Goal: Task Accomplishment & Management: Manage account settings

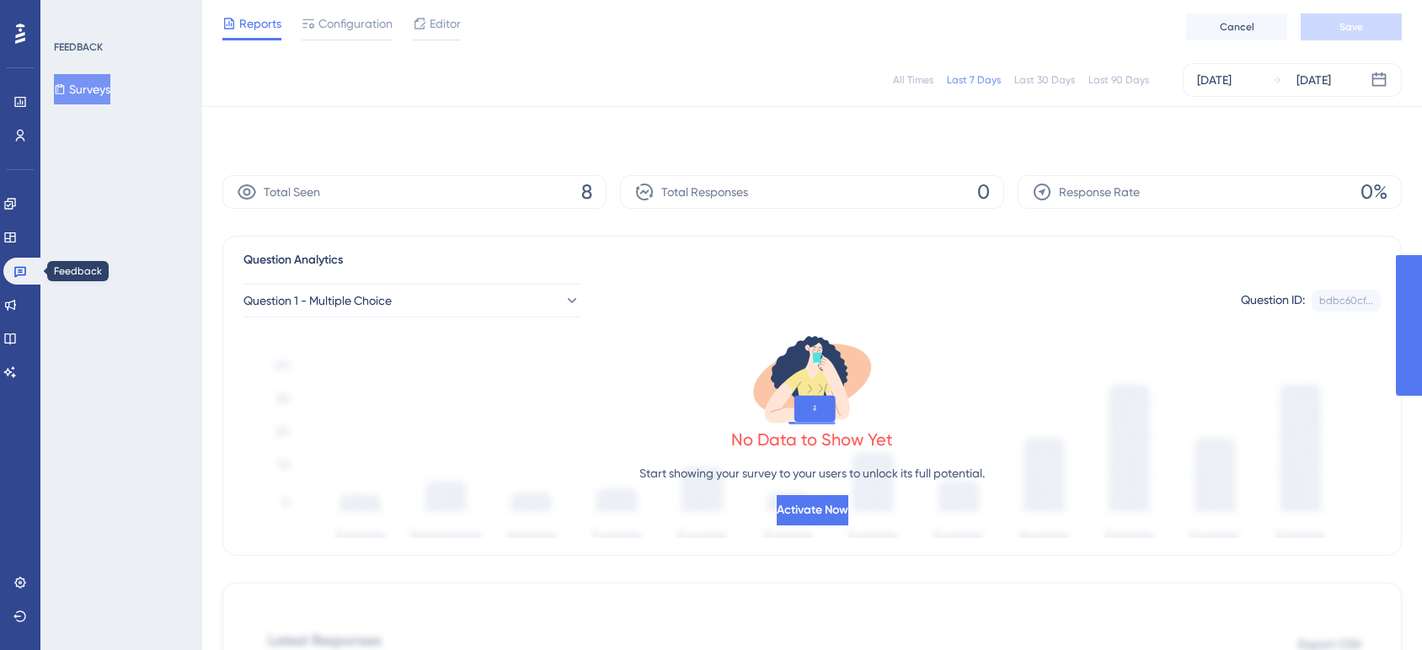
click at [8, 271] on link at bounding box center [23, 271] width 40 height 27
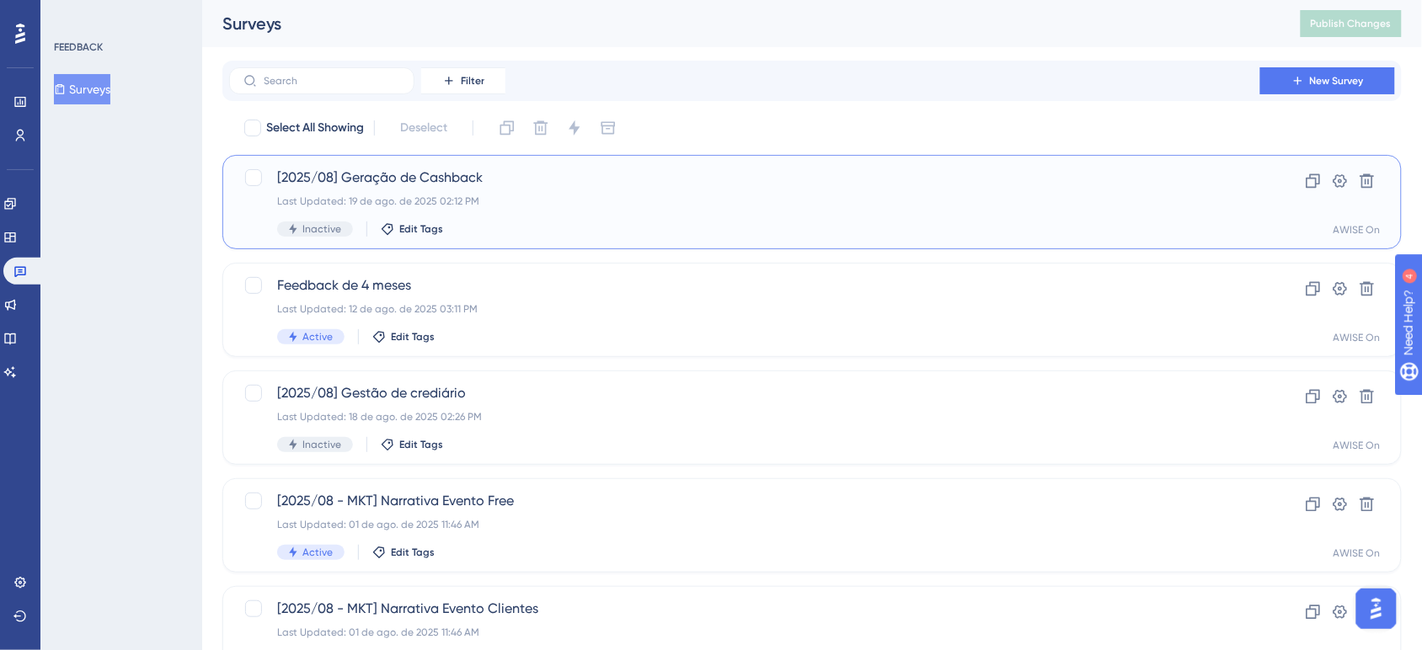
click at [394, 199] on div "Last Updated: 19 de ago. de 2025 02:12 PM" at bounding box center [744, 201] width 935 height 13
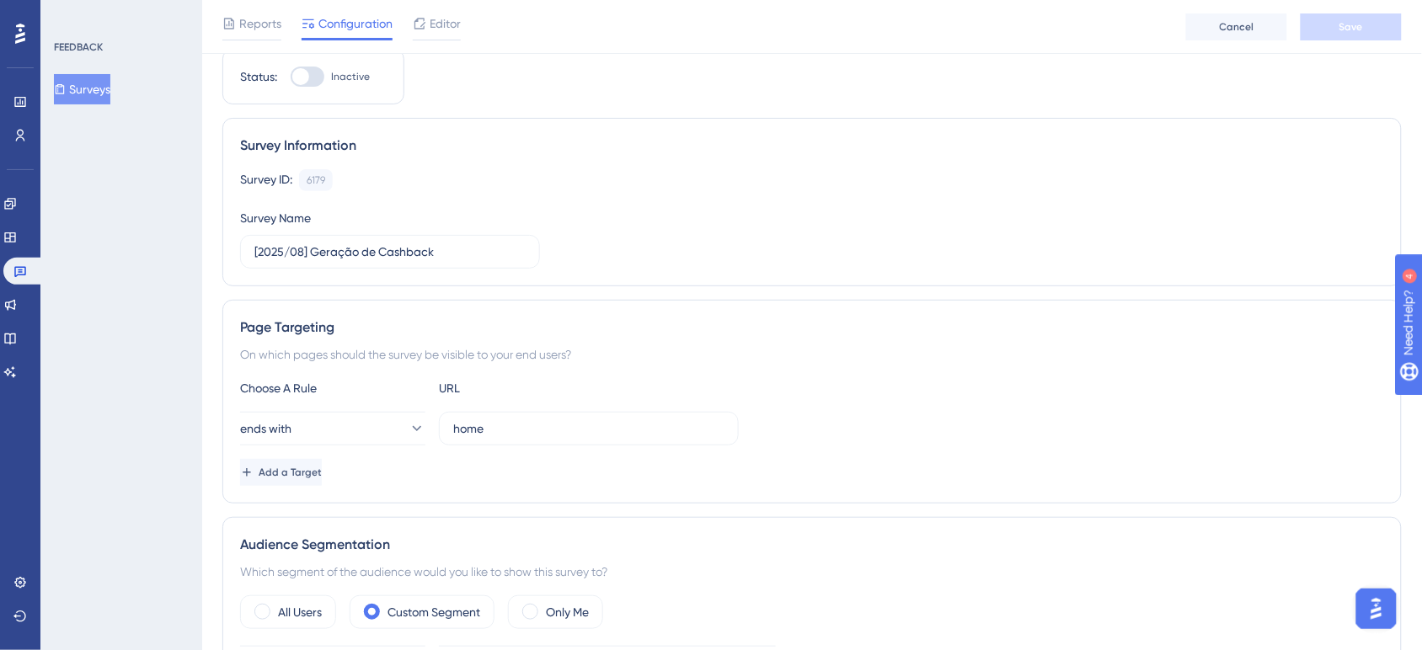
scroll to position [142, 0]
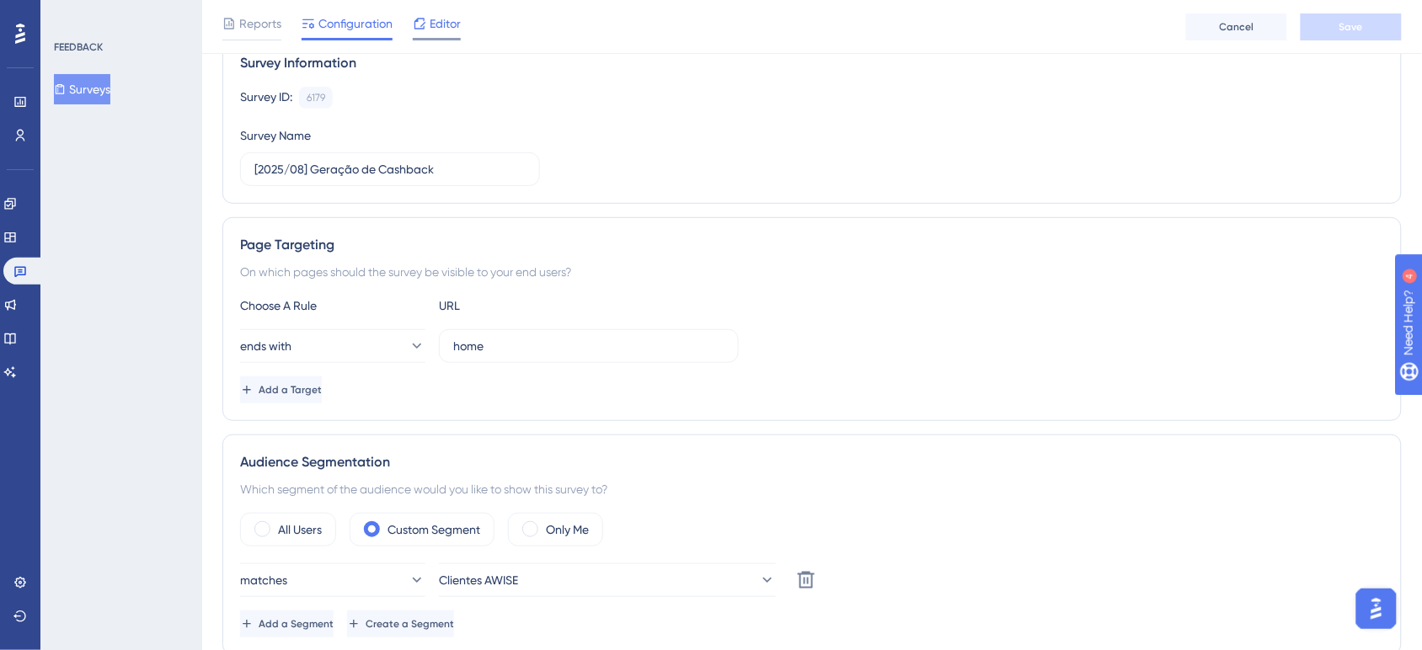
click at [444, 29] on span "Editor" at bounding box center [445, 23] width 31 height 20
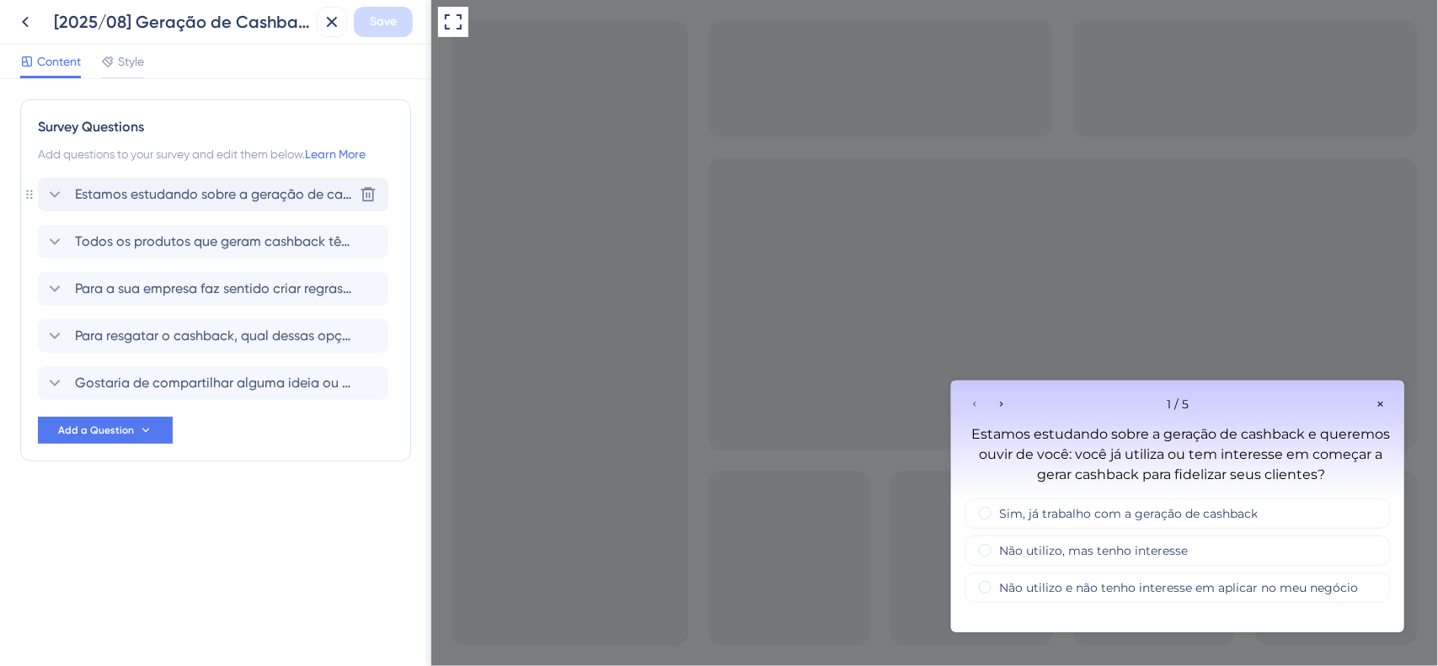
click at [202, 192] on span "Estamos estudando sobre a geração de cashback e queremos ouvir de você: você já…" at bounding box center [214, 194] width 278 height 20
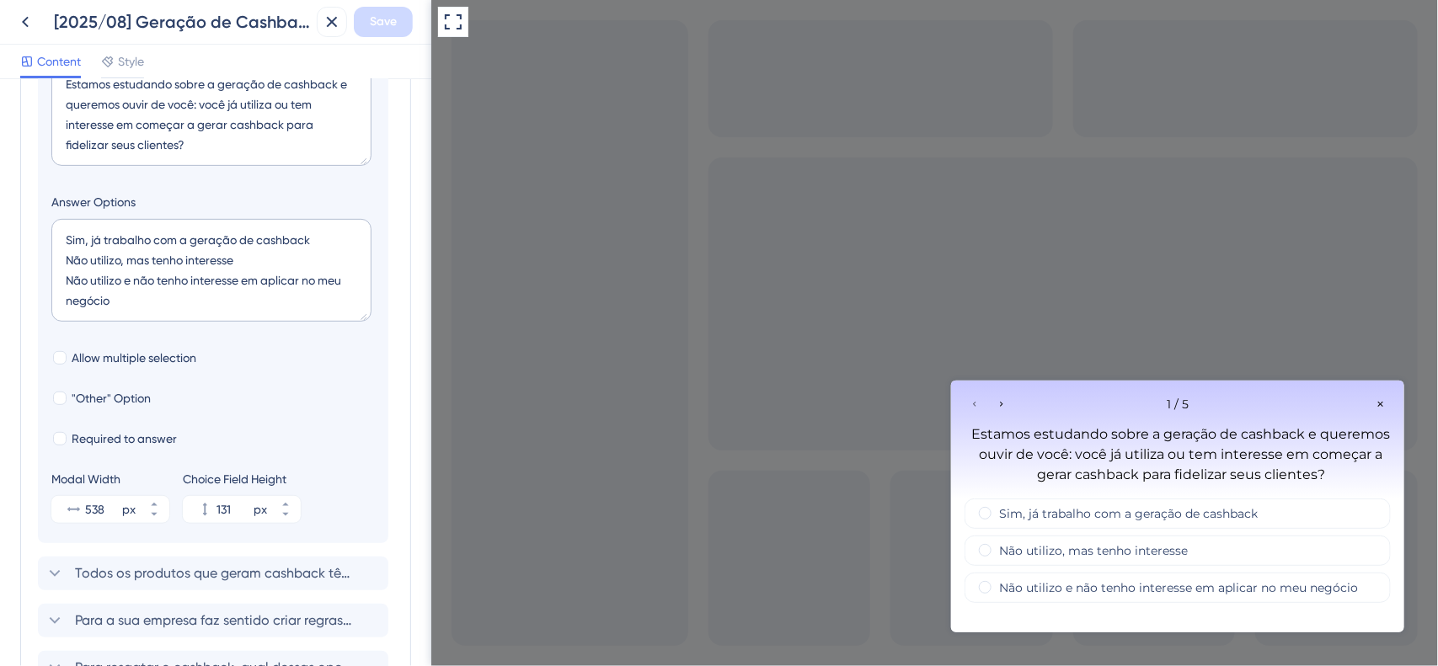
scroll to position [288, 0]
click at [267, 566] on span "Todos os produtos que geram cashback têm a mesma porcentagem ou você gostaria d…" at bounding box center [214, 569] width 278 height 20
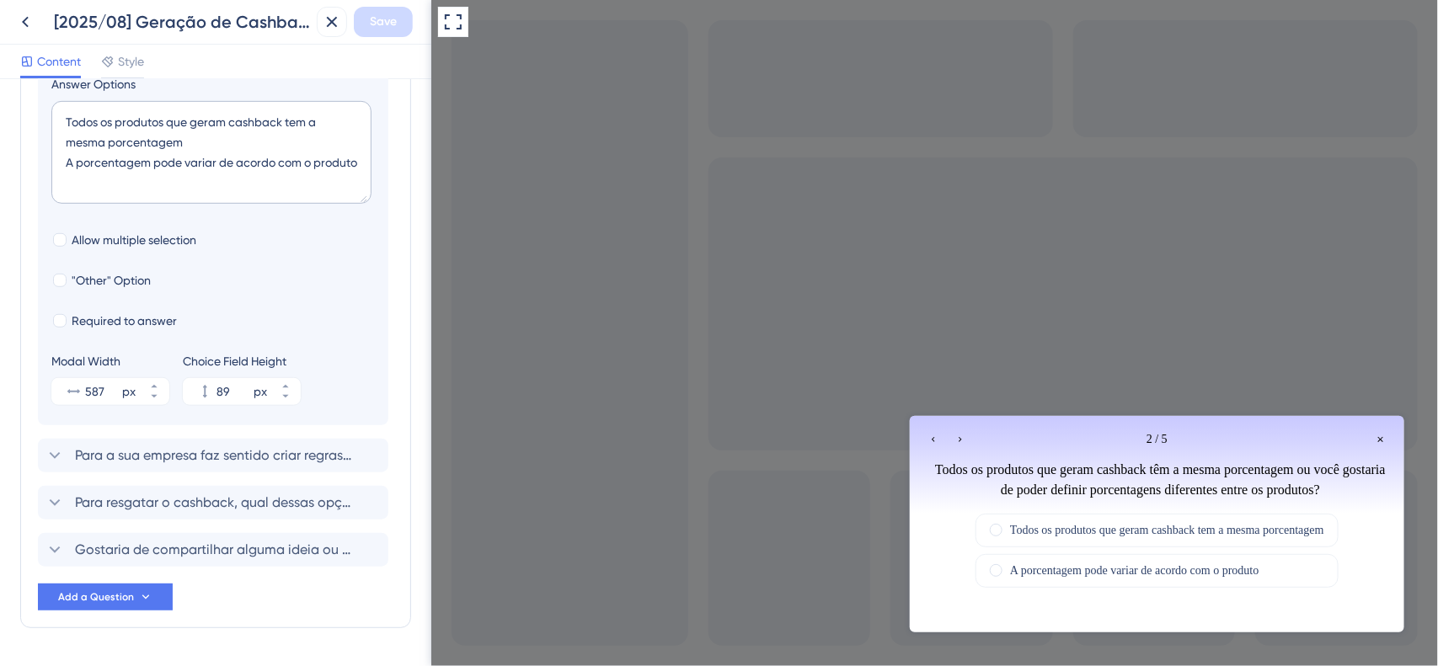
scroll to position [461, 0]
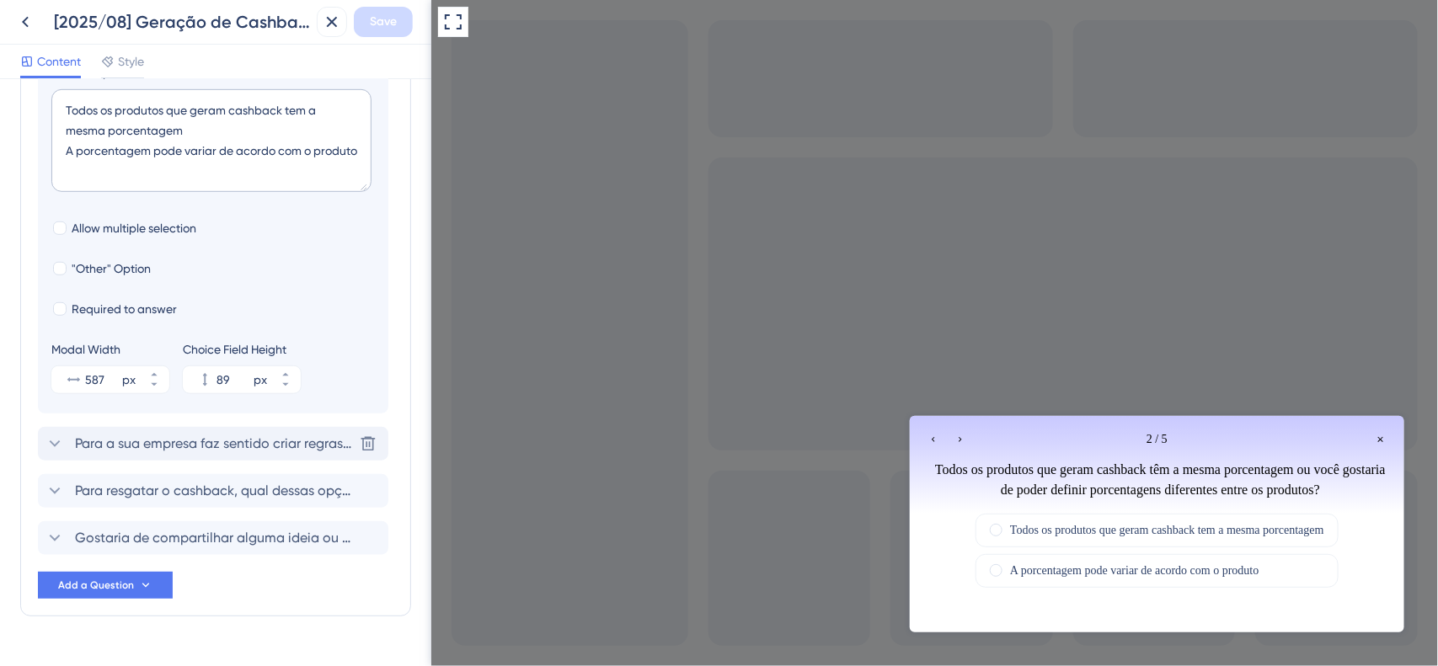
click at [184, 445] on span "Para a sua empresa faz sentido criar regras de cashback diferentes conforme a f…" at bounding box center [214, 444] width 278 height 20
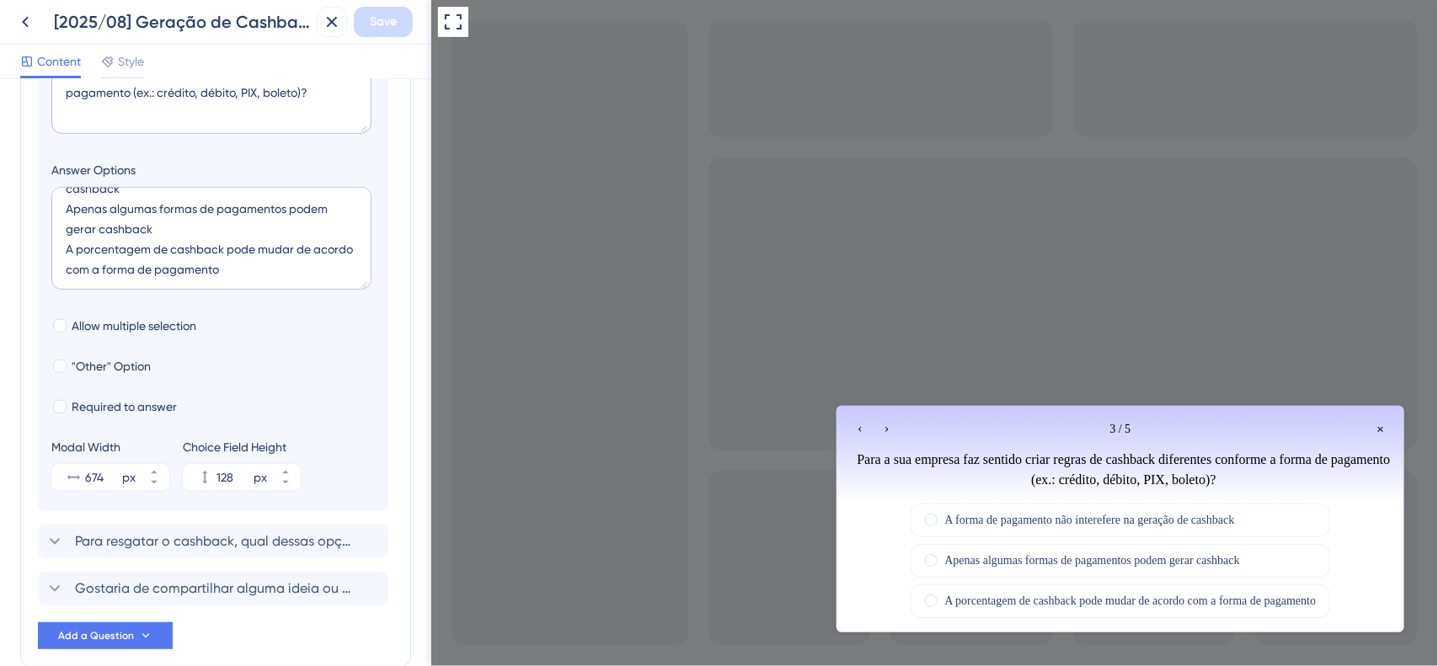
scroll to position [411, 0]
click at [170, 545] on span "Para resgatar o cashback, qual dessas opções faz mais sentido para você?" at bounding box center [214, 541] width 278 height 20
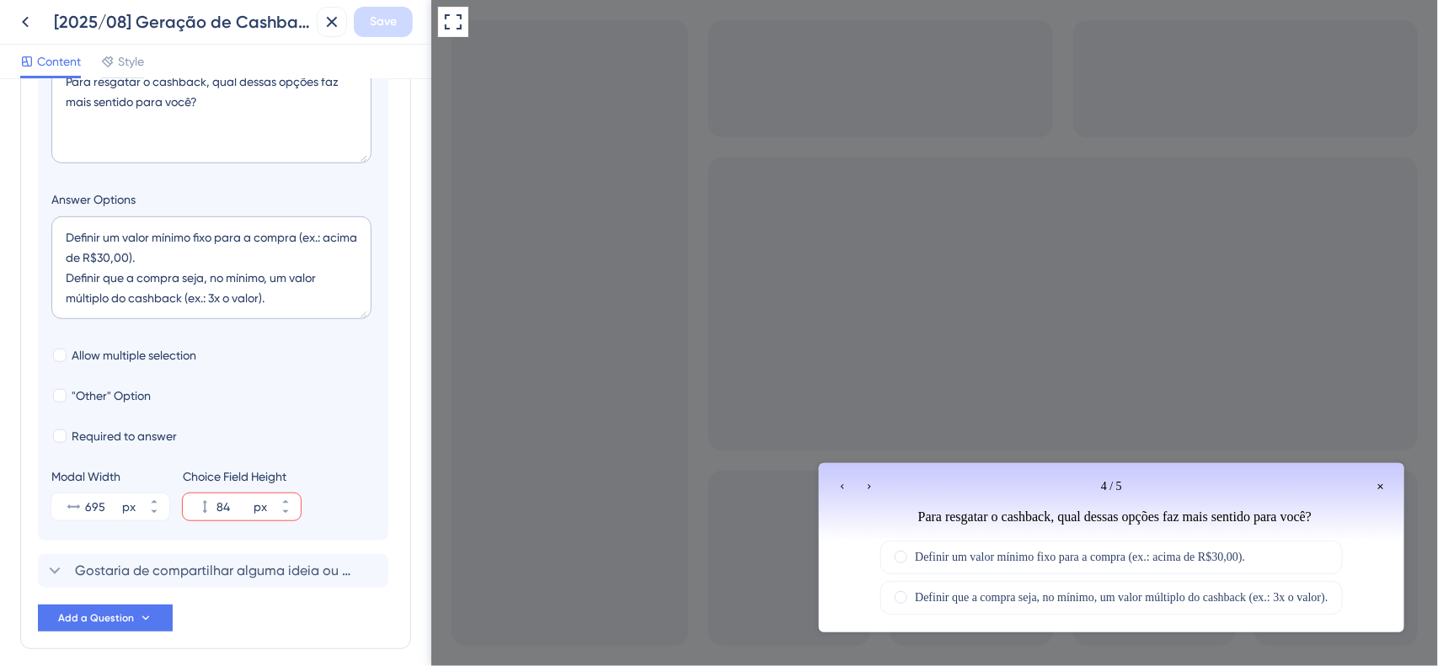
scroll to position [430, 0]
click at [203, 574] on span "Gostaria de compartilhar alguma ideia ou detalhe que considera importante sobre…" at bounding box center [214, 569] width 278 height 20
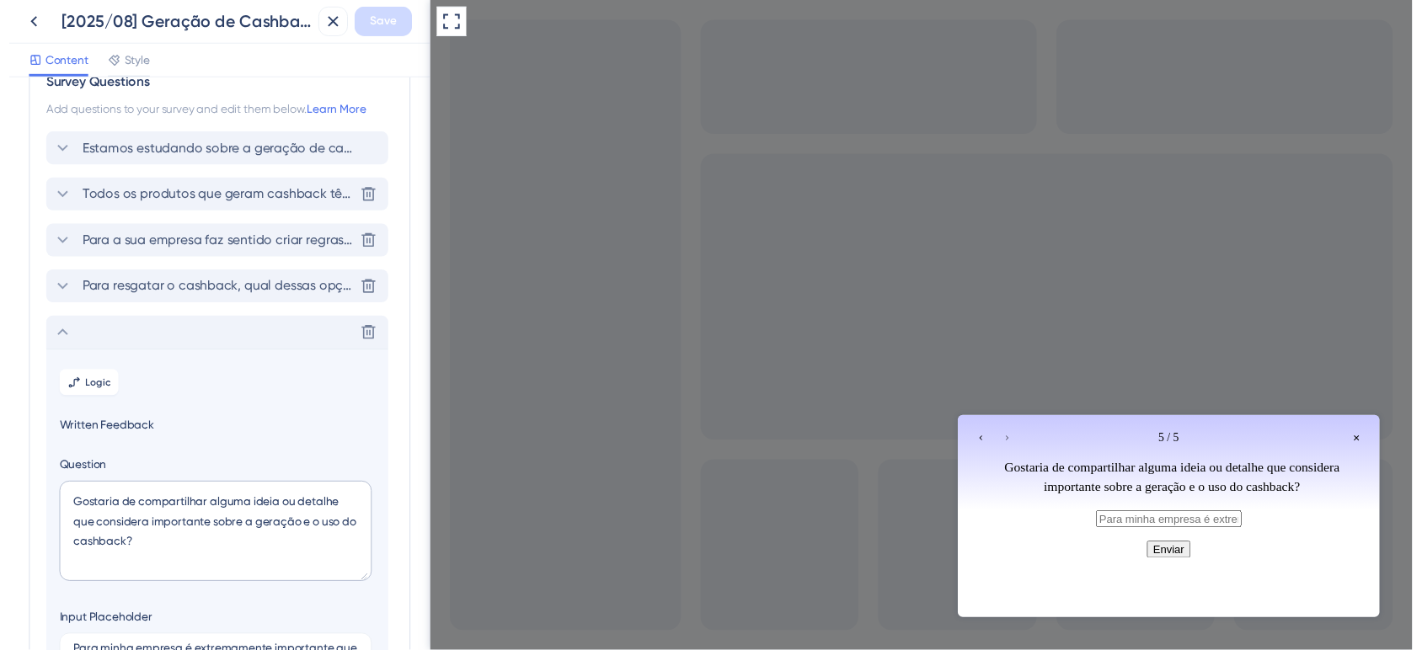
scroll to position [0, 0]
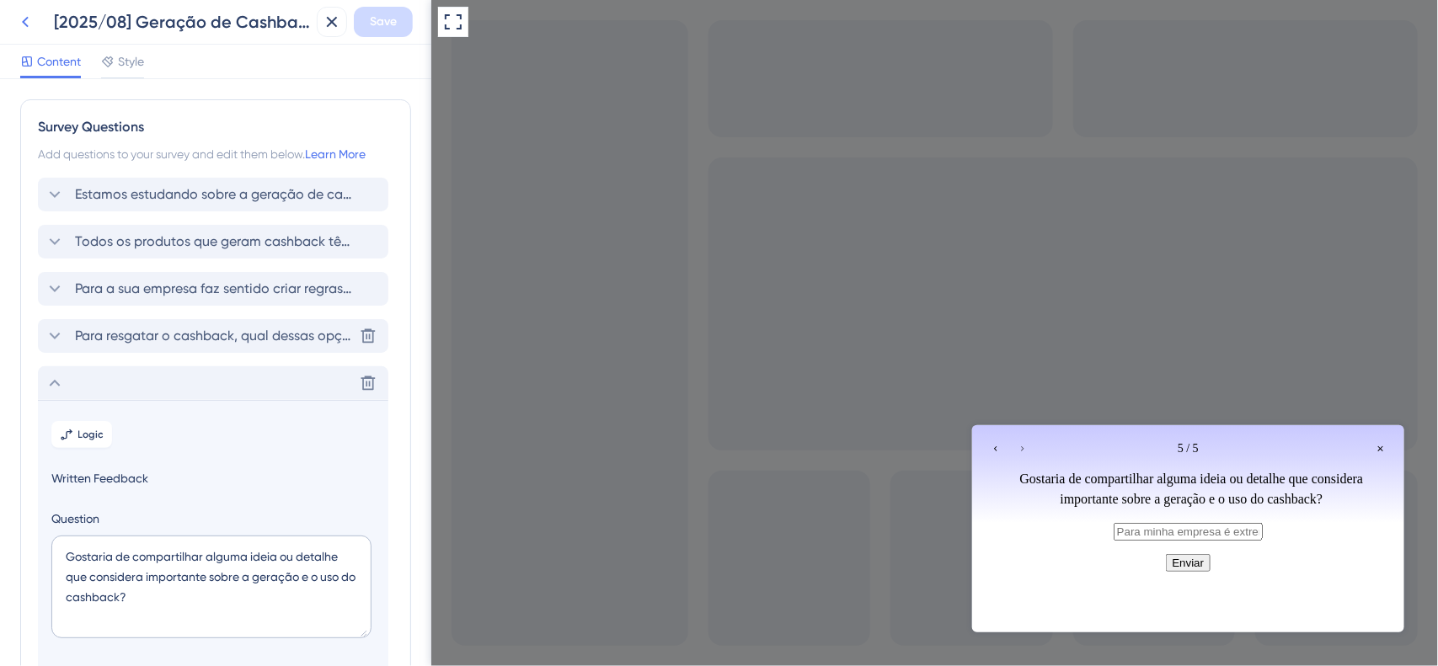
click at [22, 17] on icon at bounding box center [25, 22] width 20 height 20
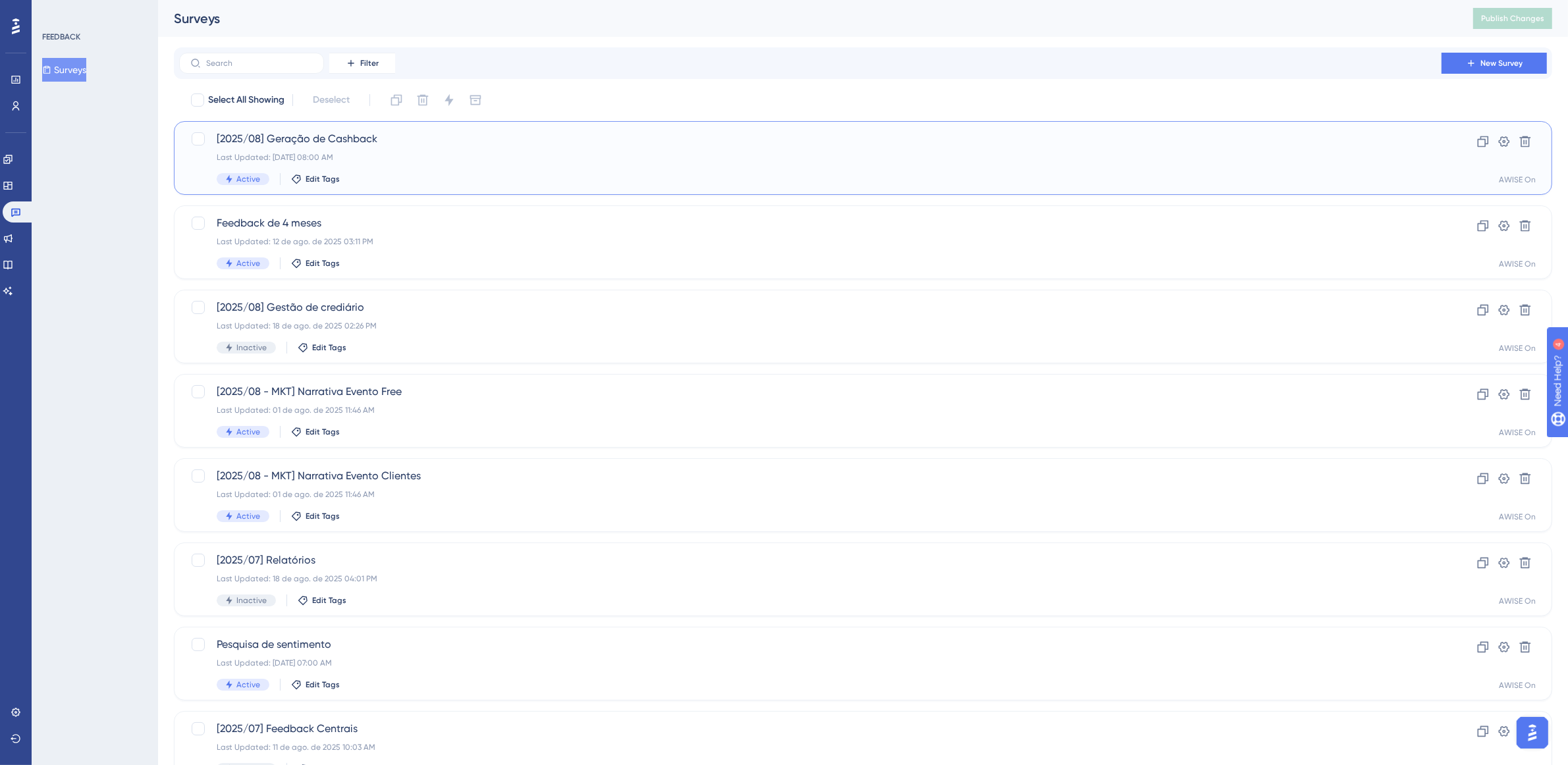
click at [623, 149] on div "[2025/08] Geração de Cashback Last Updated: 20 de ago. de 2025 08:00 AM Active …" at bounding box center [810, 158] width 1187 height 54
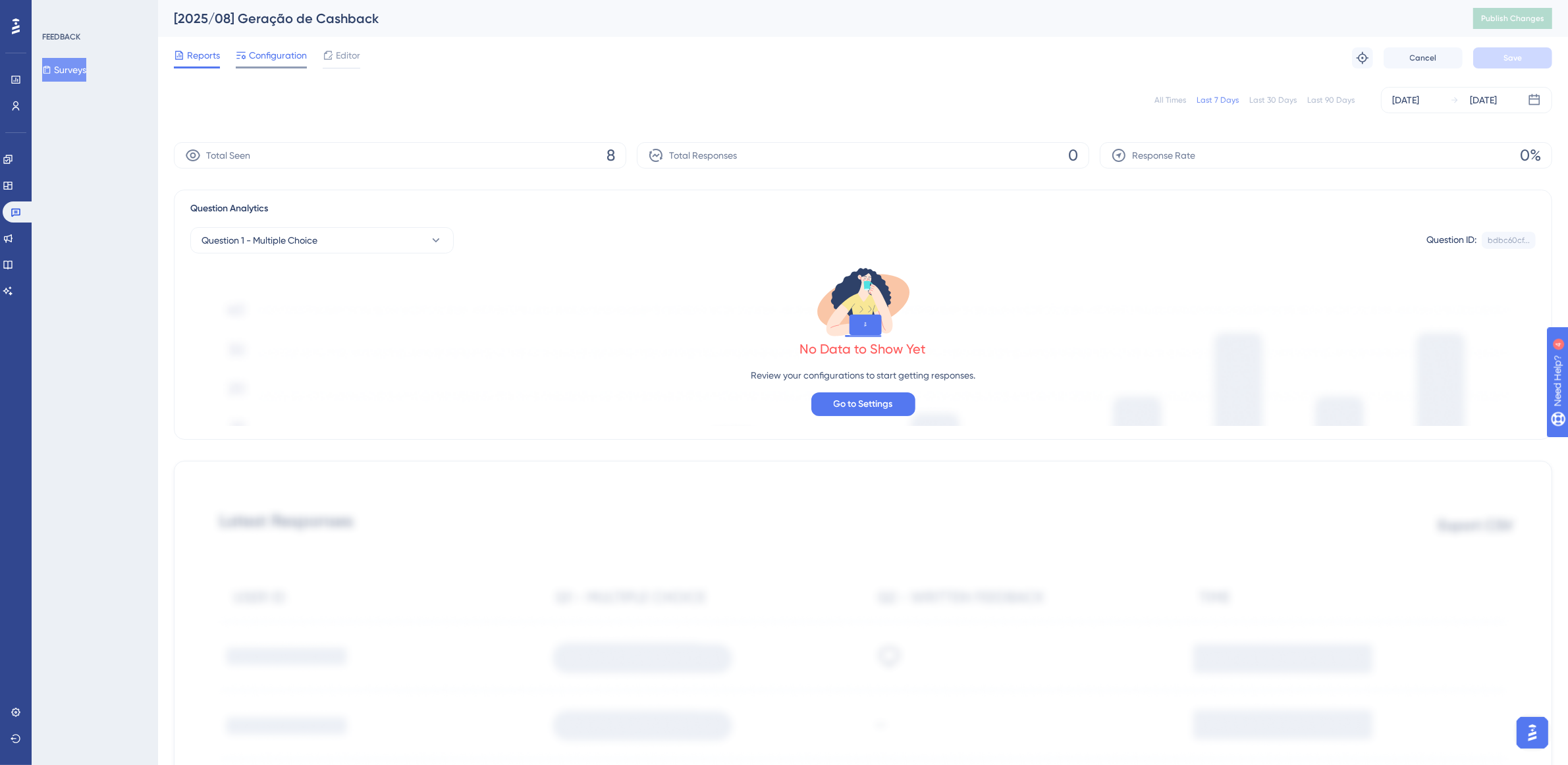
click at [277, 54] on span "Configuration" at bounding box center [277, 55] width 58 height 16
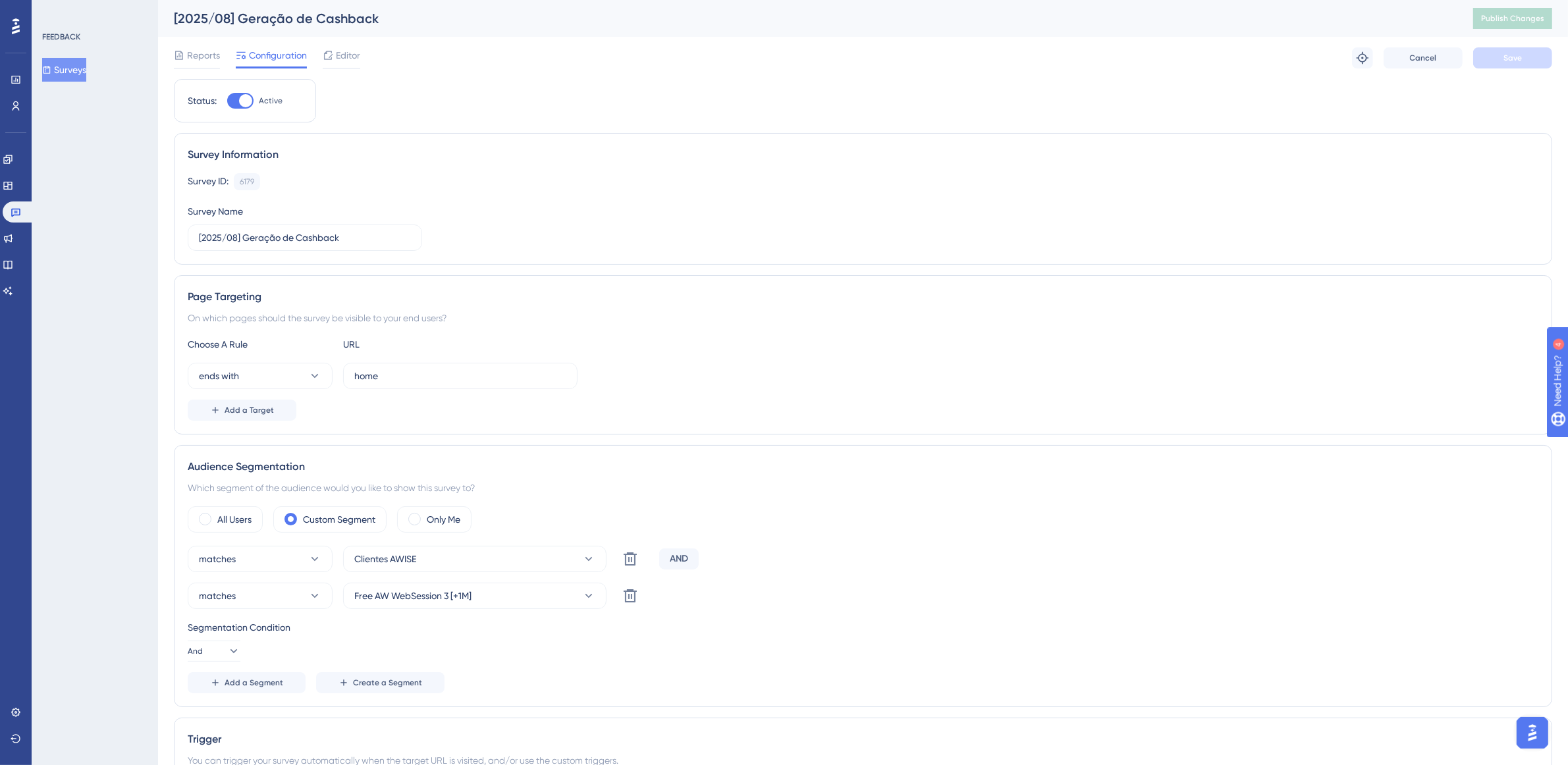
click at [248, 94] on div at bounding box center [245, 100] width 13 height 13
click at [227, 101] on input "Active" at bounding box center [227, 101] width 1 height 1
checkbox input "false"
click at [1497, 58] on button "Save" at bounding box center [1512, 58] width 79 height 21
click at [1523, 17] on span "Publish Changes" at bounding box center [1512, 18] width 63 height 10
